Goal: Contribute content

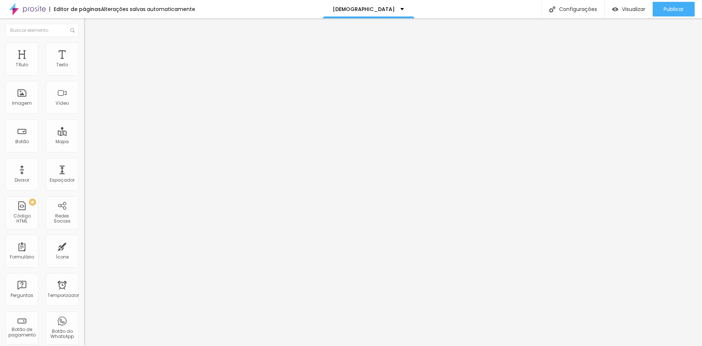
click at [84, 141] on input "19" at bounding box center [97, 145] width 27 height 8
type input "18"
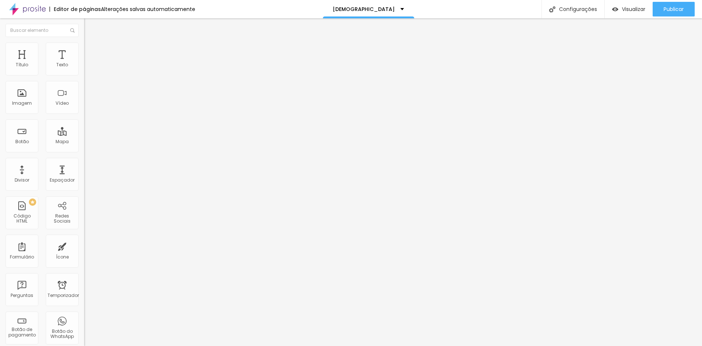
click at [84, 141] on input "19" at bounding box center [97, 145] width 27 height 8
type input "18"
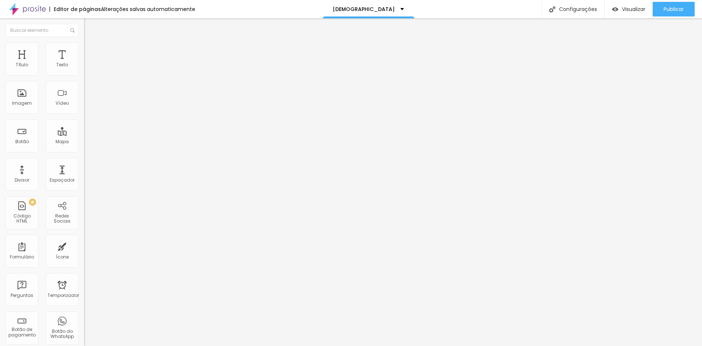
click at [84, 141] on input "19" at bounding box center [97, 145] width 27 height 8
type input "18"
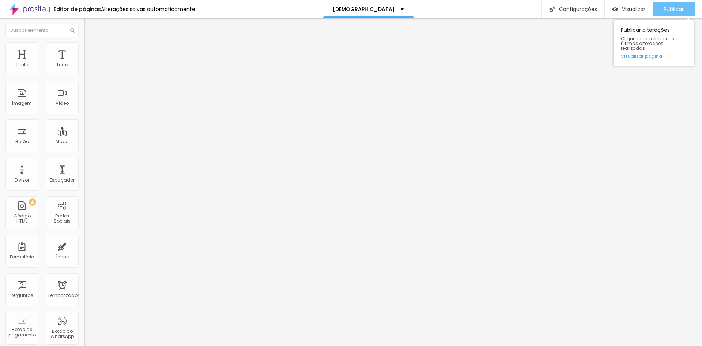
click at [680, 11] on font "Publicar" at bounding box center [674, 8] width 20 height 7
